Goal: Information Seeking & Learning: Learn about a topic

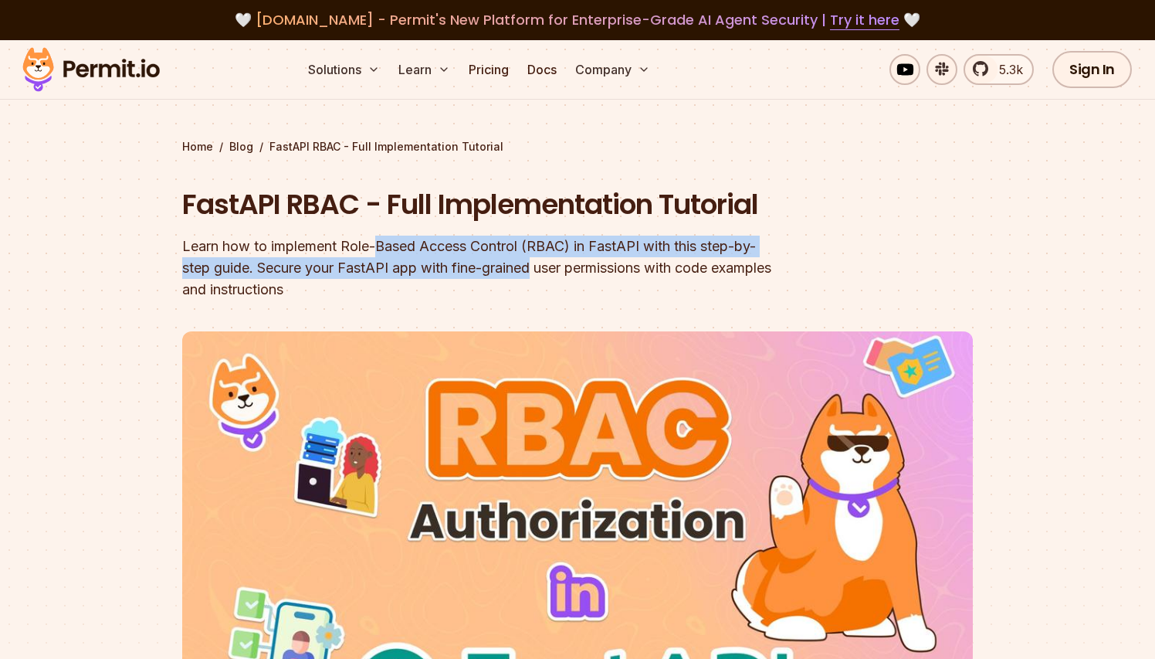
drag, startPoint x: 0, startPoint y: 0, endPoint x: 499, endPoint y: 273, distance: 568.7
click at [499, 273] on div "Learn how to implement Role-Based Access Control (RBAC) in FastAPI with this st…" at bounding box center [478, 267] width 593 height 65
drag, startPoint x: 499, startPoint y: 273, endPoint x: 412, endPoint y: 250, distance: 89.5
click at [412, 250] on div "Learn how to implement Role-Based Access Control (RBAC) in FastAPI with this st…" at bounding box center [478, 267] width 593 height 65
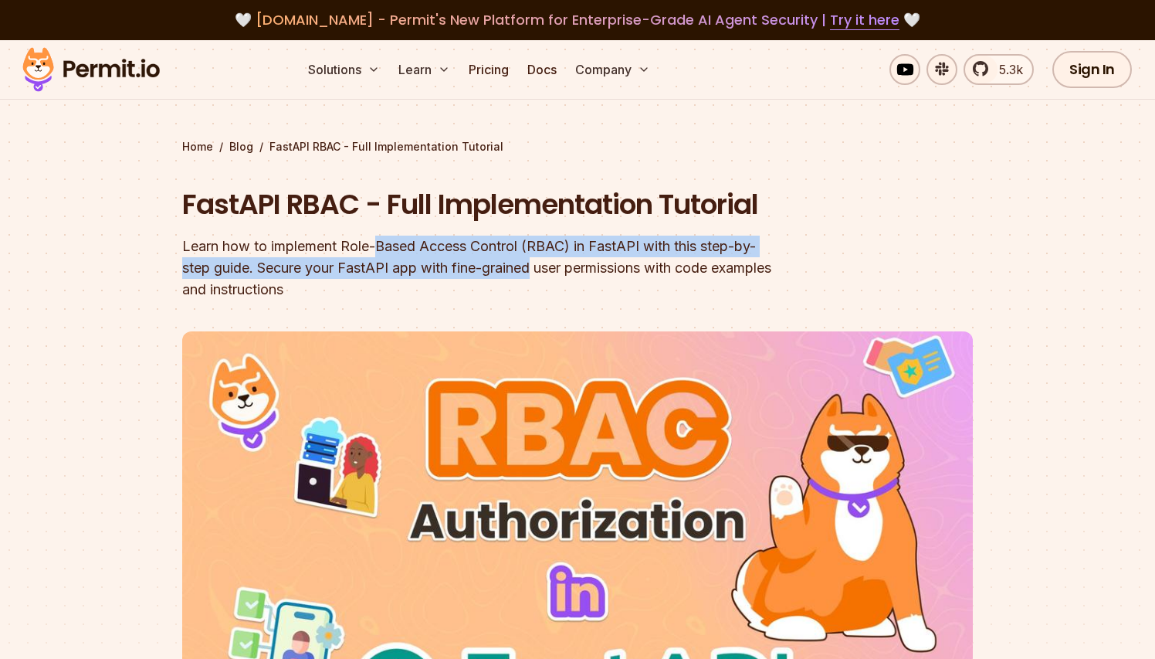
click at [412, 250] on div "Learn how to implement Role-Based Access Control (RBAC) in FastAPI with this st…" at bounding box center [478, 267] width 593 height 65
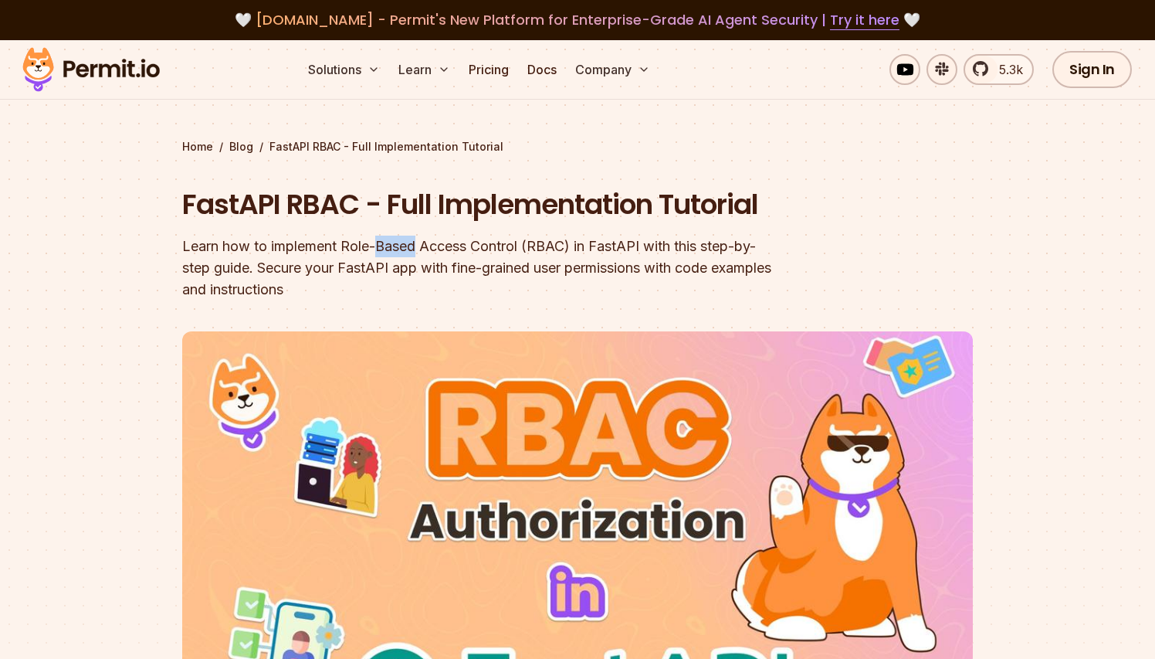
click at [399, 249] on div "Learn how to implement Role-Based Access Control (RBAC) in FastAPI with this st…" at bounding box center [478, 267] width 593 height 65
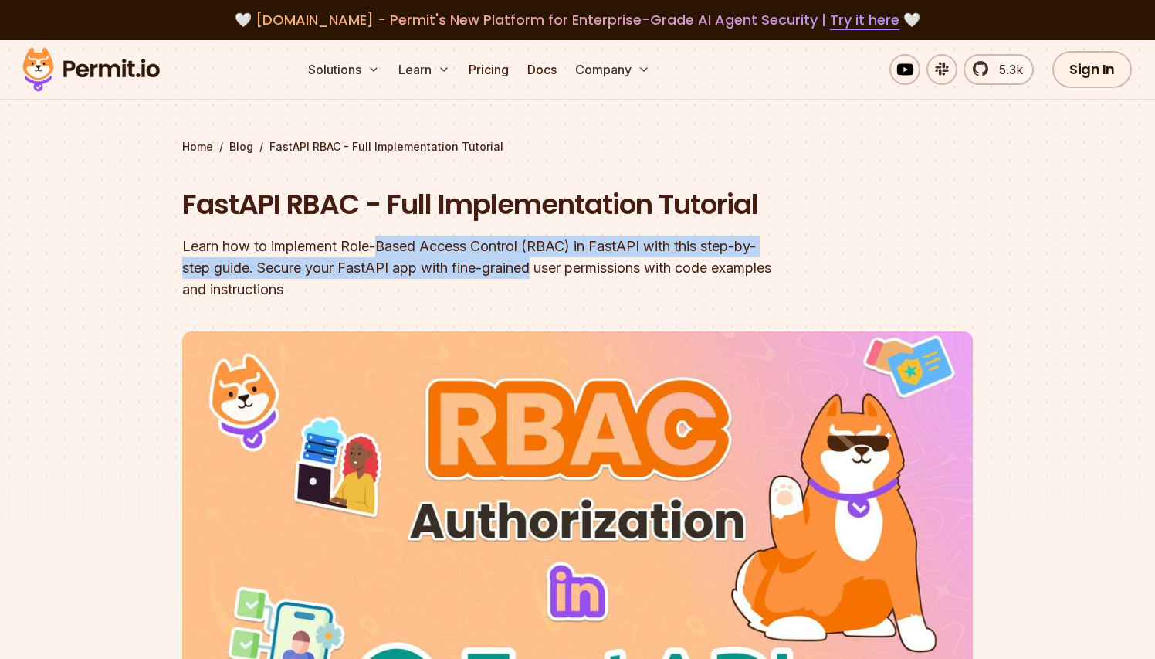
drag, startPoint x: 399, startPoint y: 249, endPoint x: 500, endPoint y: 262, distance: 101.9
click at [500, 262] on div "Learn how to implement Role-Based Access Control (RBAC) in FastAPI with this st…" at bounding box center [478, 267] width 593 height 65
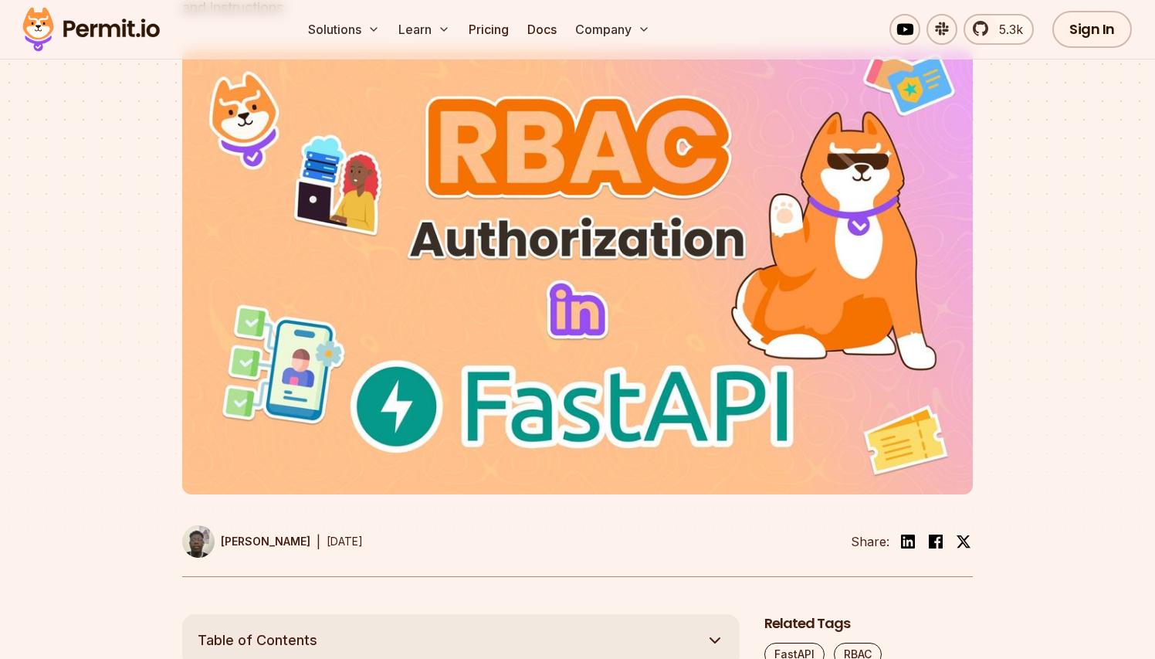
scroll to position [266, 0]
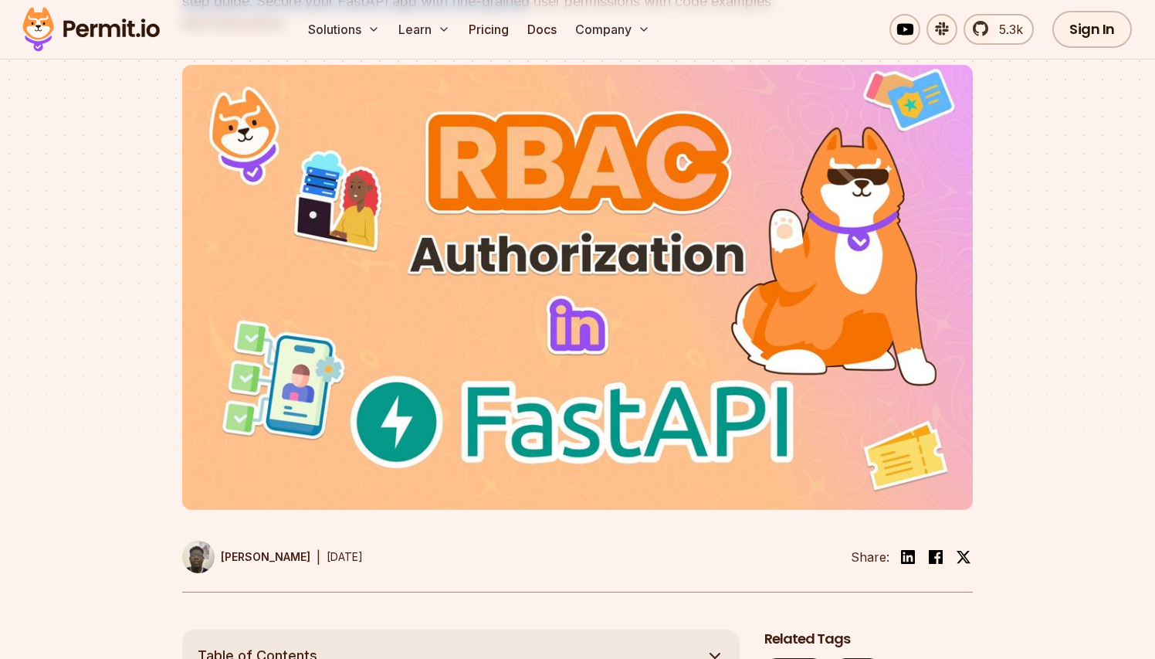
drag, startPoint x: 500, startPoint y: 262, endPoint x: 80, endPoint y: 278, distance: 420.3
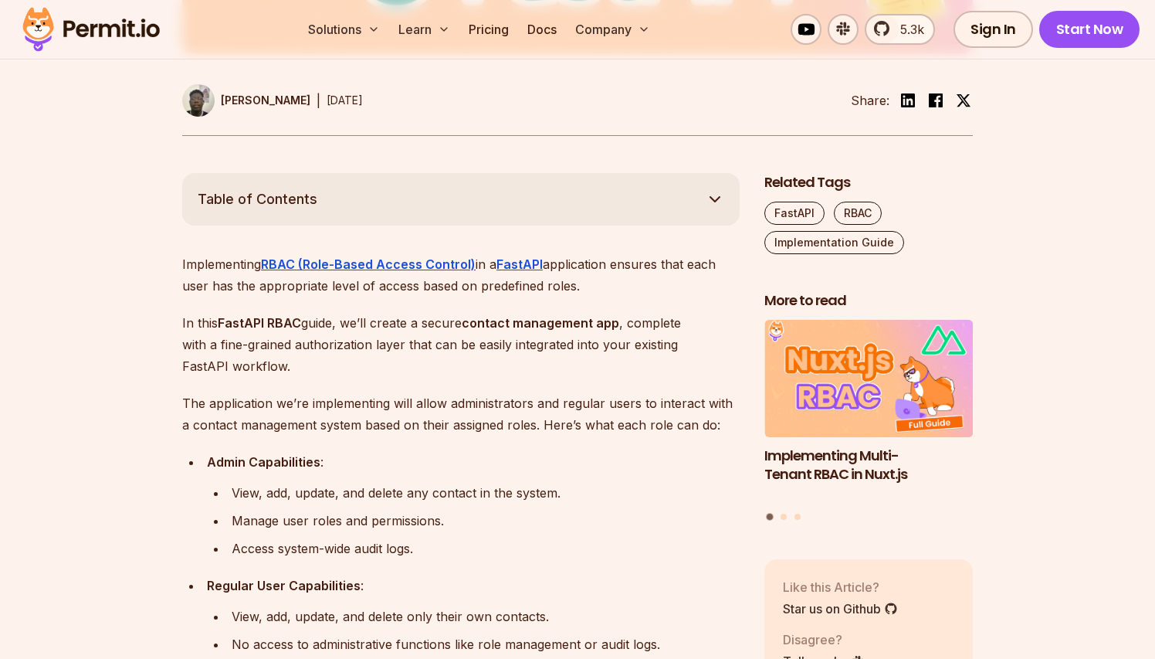
scroll to position [742, 0]
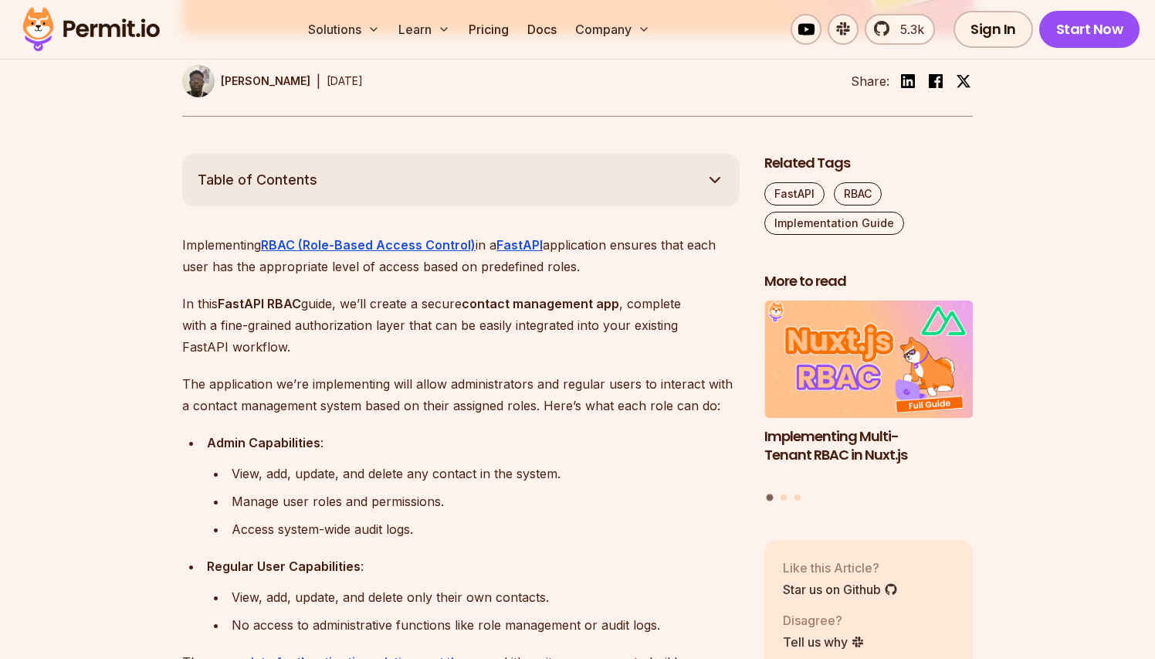
click at [439, 267] on p "Implementing RBAC (Role-Based Access Control) in a FastAPI application ensures …" at bounding box center [460, 255] width 557 height 43
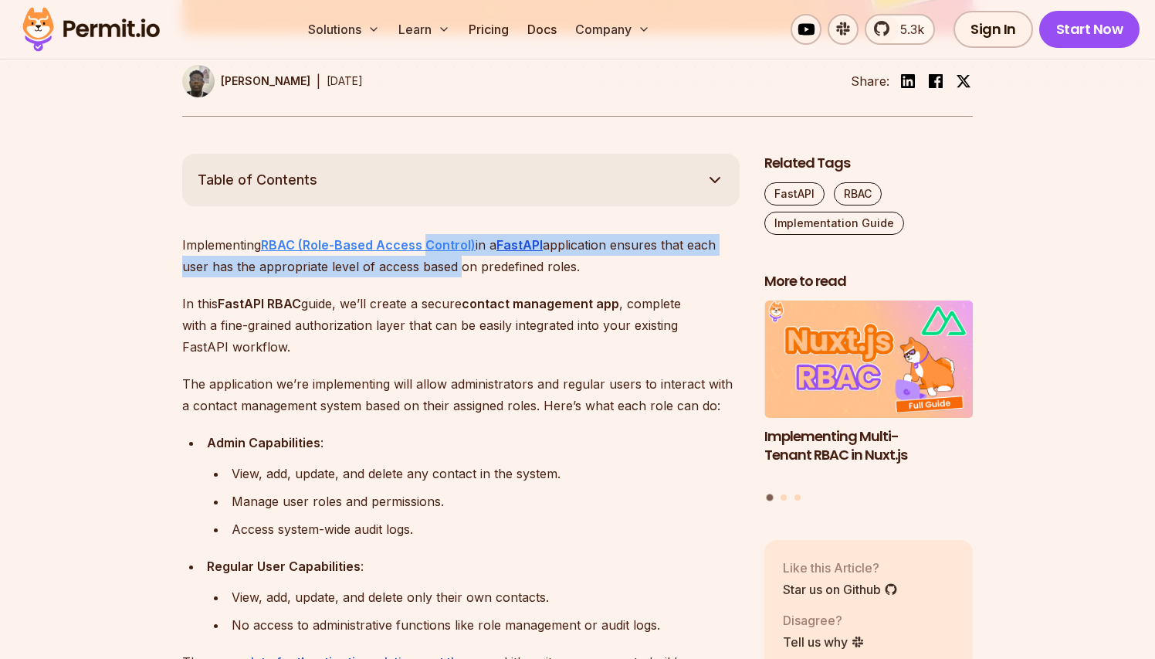
drag, startPoint x: 439, startPoint y: 267, endPoint x: 439, endPoint y: 249, distance: 18.5
click at [439, 249] on p "Implementing RBAC (Role-Based Access Control) in a FastAPI application ensures …" at bounding box center [460, 255] width 557 height 43
click at [435, 266] on p "Implementing RBAC (Role-Based Access Control) in a FastAPI application ensures …" at bounding box center [460, 255] width 557 height 43
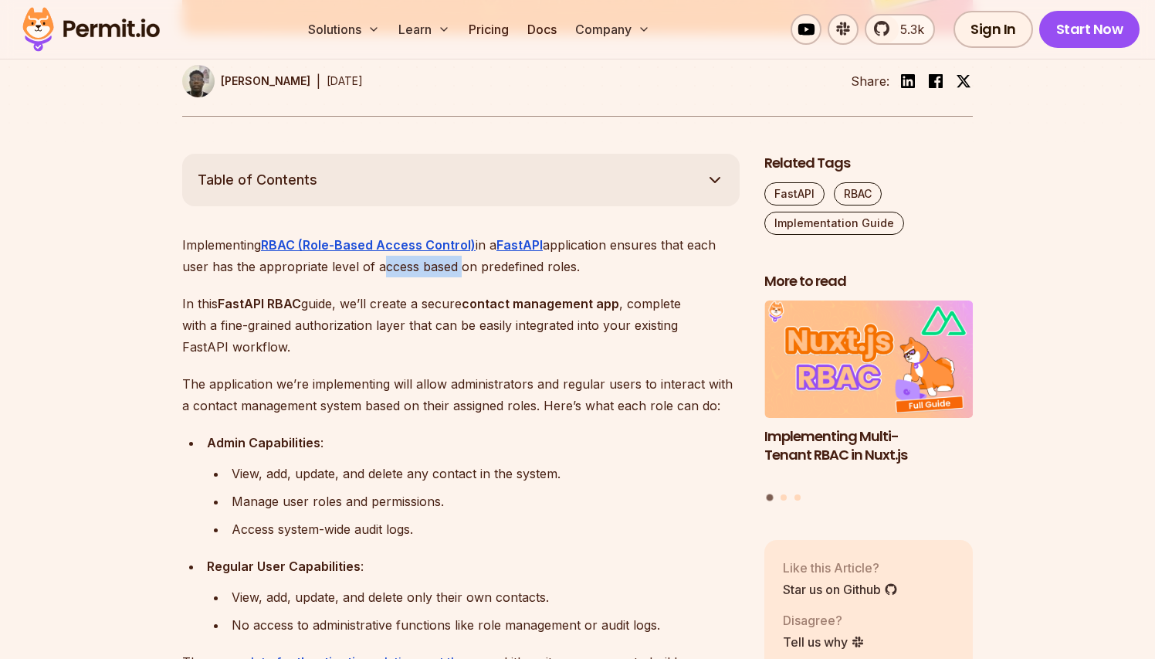
drag, startPoint x: 435, startPoint y: 266, endPoint x: 380, endPoint y: 262, distance: 54.9
click at [380, 262] on p "Implementing RBAC (Role-Based Access Control) in a FastAPI application ensures …" at bounding box center [460, 255] width 557 height 43
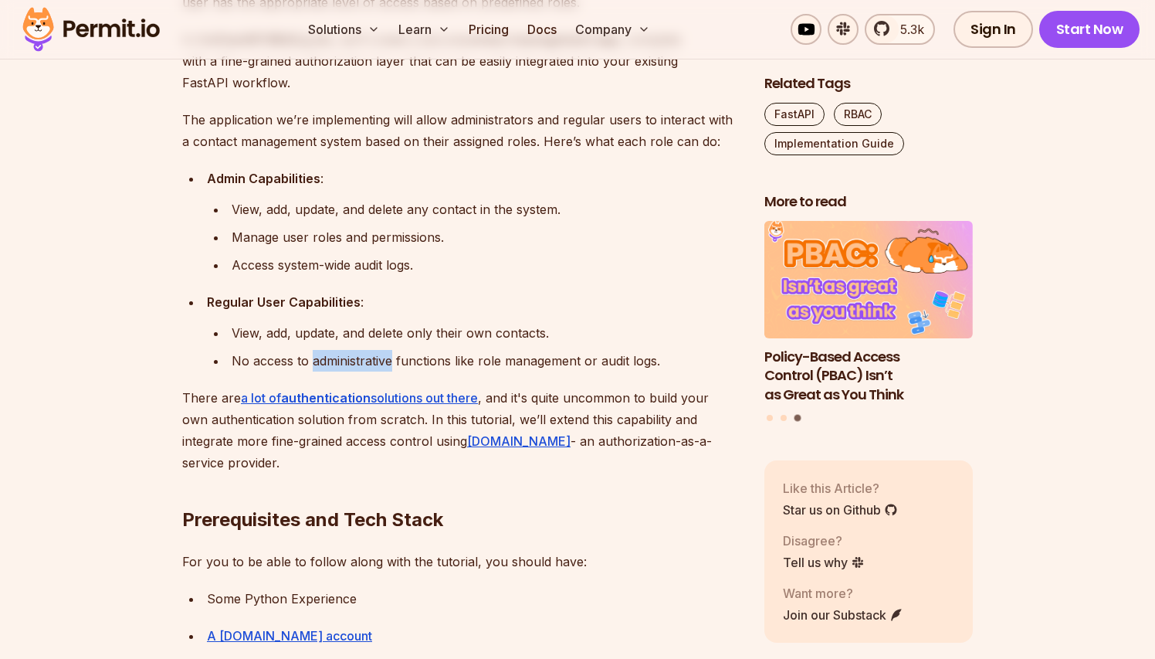
scroll to position [1007, 0]
click at [359, 363] on div "No access to administrative functions like role management or audit logs." at bounding box center [486, 360] width 508 height 22
drag, startPoint x: 359, startPoint y: 363, endPoint x: 430, endPoint y: 359, distance: 71.1
click at [431, 358] on div "No access to administrative functions like role management or audit logs." at bounding box center [486, 360] width 508 height 22
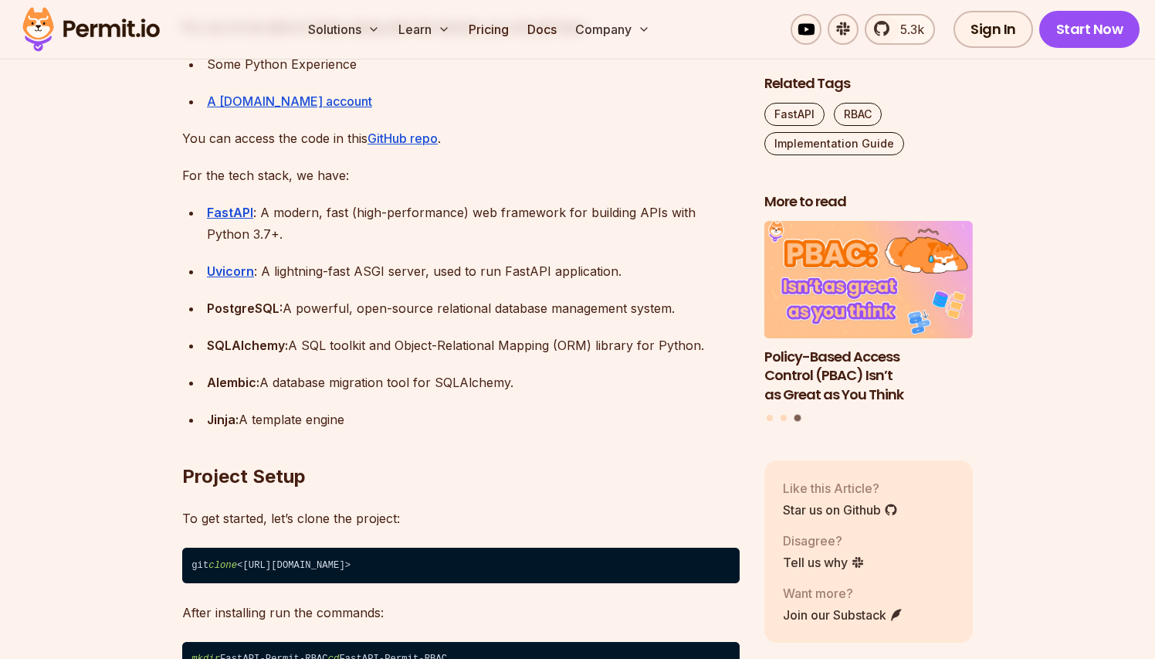
scroll to position [1572, 0]
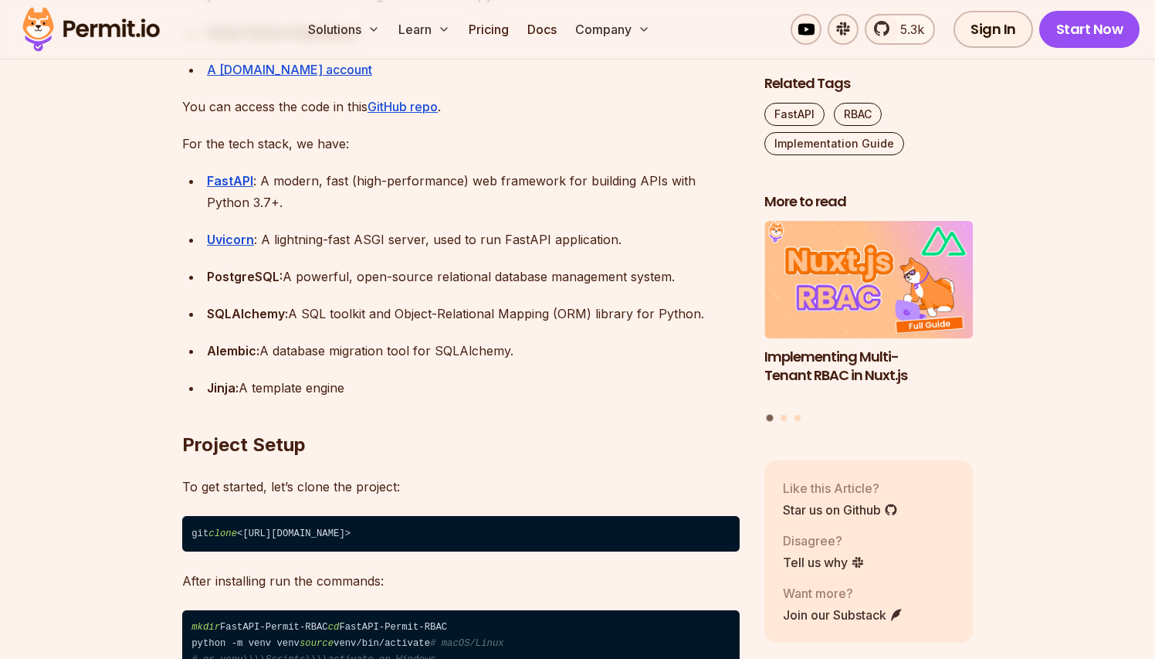
click at [347, 352] on div "Alembic: A database migration tool for SQLAlchemy." at bounding box center [473, 351] width 533 height 22
drag, startPoint x: 347, startPoint y: 352, endPoint x: 442, endPoint y: 350, distance: 95.8
click at [442, 350] on div "Alembic: A database migration tool for SQLAlchemy." at bounding box center [473, 351] width 533 height 22
drag, startPoint x: 442, startPoint y: 350, endPoint x: 317, endPoint y: 349, distance: 125.1
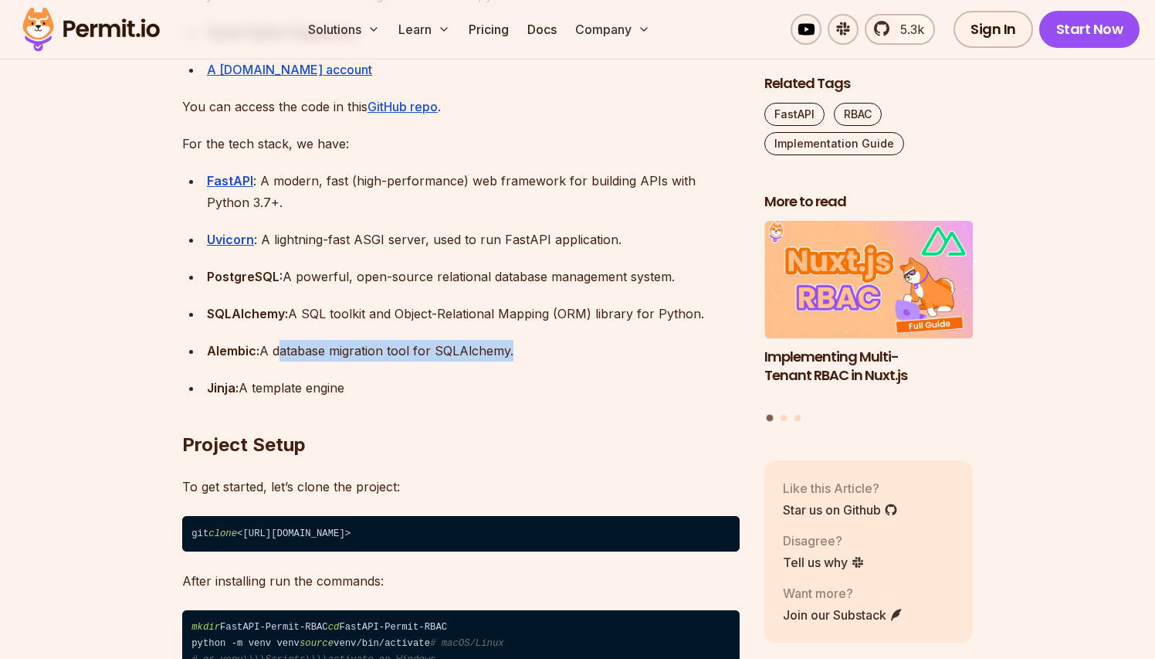
click at [317, 349] on div "Alembic: A database migration tool for SQLAlchemy." at bounding box center [473, 351] width 533 height 22
drag, startPoint x: 317, startPoint y: 349, endPoint x: 392, endPoint y: 352, distance: 74.9
click at [392, 352] on div "Alembic: A database migration tool for SQLAlchemy." at bounding box center [473, 351] width 533 height 22
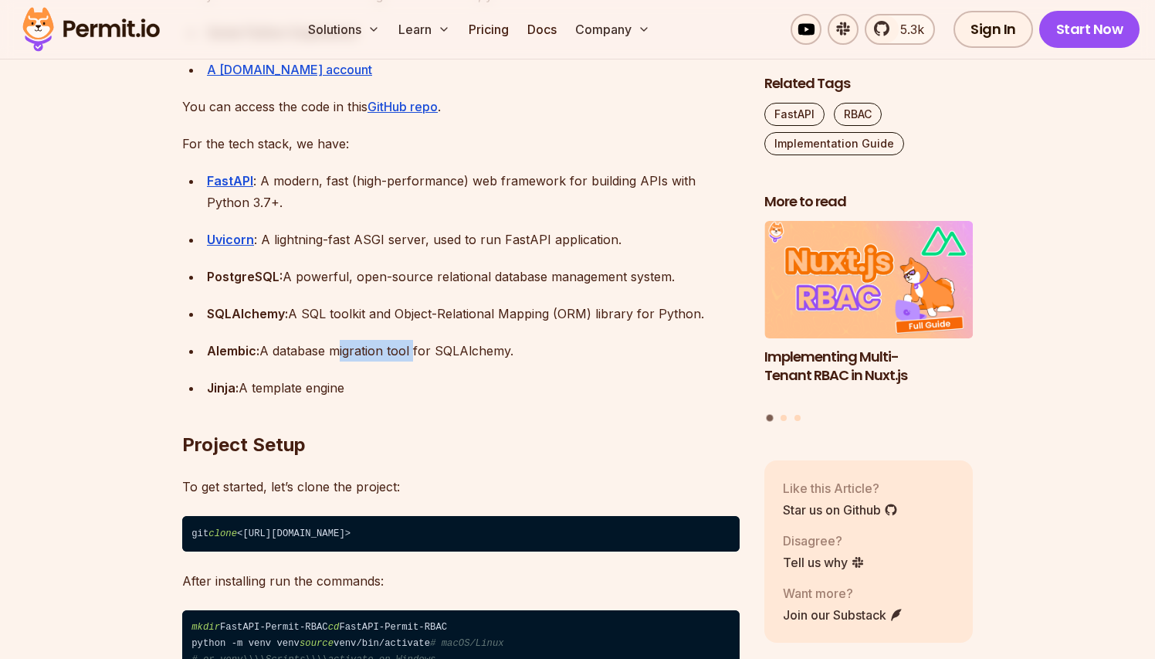
drag, startPoint x: 392, startPoint y: 352, endPoint x: 366, endPoint y: 351, distance: 26.3
click at [366, 351] on div "Alembic: A database migration tool for SQLAlchemy." at bounding box center [473, 351] width 533 height 22
click at [373, 315] on div "SQLAlchemy: A SQL toolkit and Object-Relational Mapping (ORM) library for Pytho…" at bounding box center [473, 314] width 533 height 22
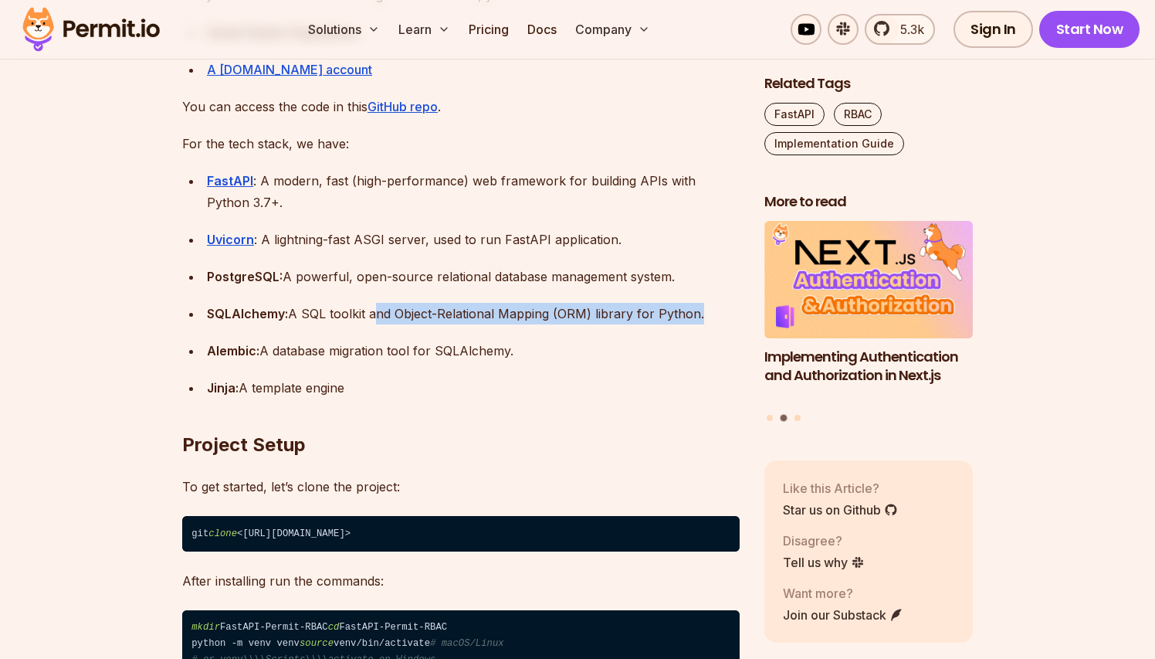
drag, startPoint x: 373, startPoint y: 315, endPoint x: 462, endPoint y: 321, distance: 89.0
click at [462, 321] on div "SQLAlchemy: A SQL toolkit and Object-Relational Mapping (ORM) library for Pytho…" at bounding box center [473, 314] width 533 height 22
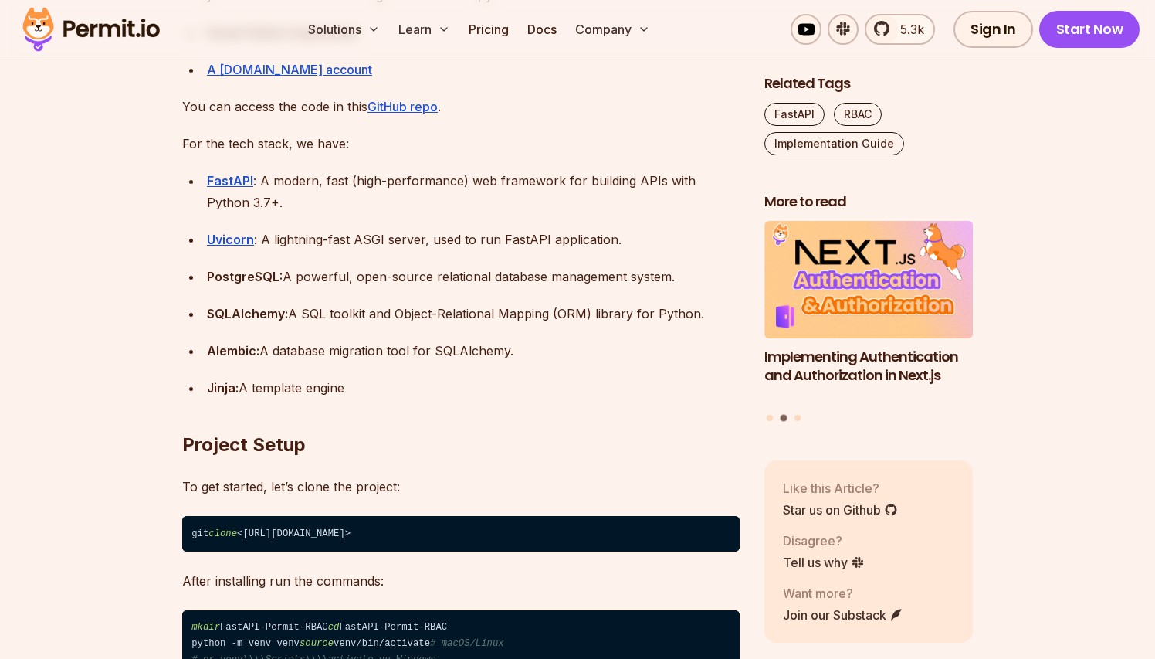
click at [456, 314] on div "SQLAlchemy: A SQL toolkit and Object-Relational Mapping (ORM) library for Pytho…" at bounding box center [473, 314] width 533 height 22
drag, startPoint x: 456, startPoint y: 314, endPoint x: 375, endPoint y: 308, distance: 81.3
click at [375, 308] on div "SQLAlchemy: A SQL toolkit and Object-Relational Mapping (ORM) library for Pytho…" at bounding box center [473, 314] width 533 height 22
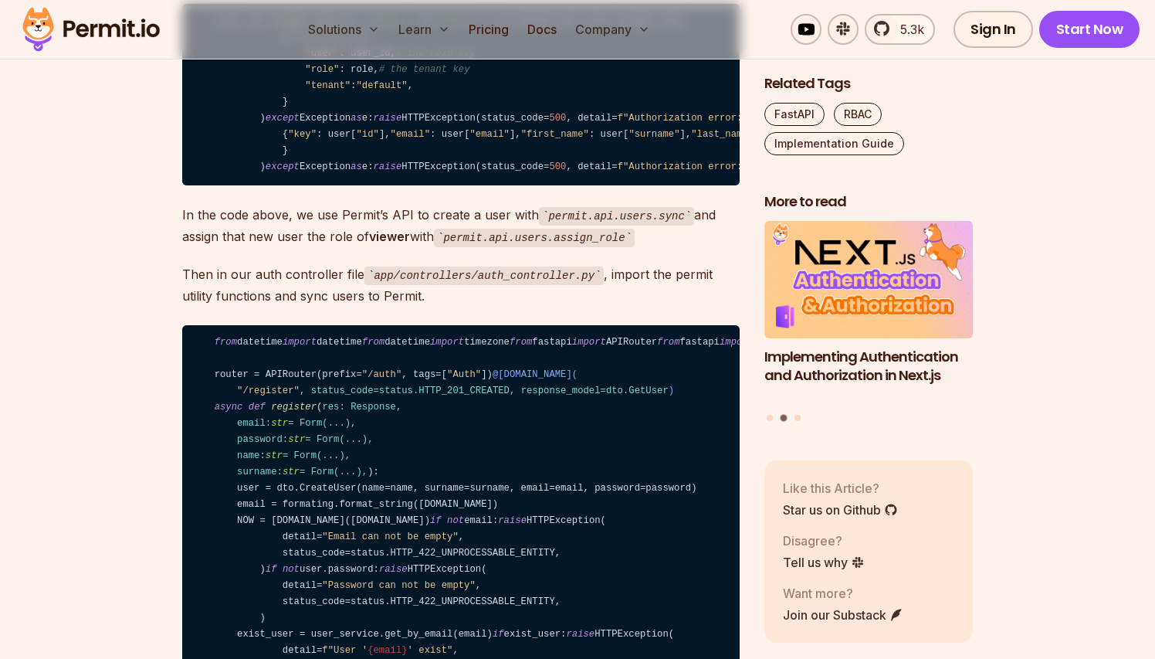
scroll to position [8528, 0]
